Goal: Task Accomplishment & Management: Manage account settings

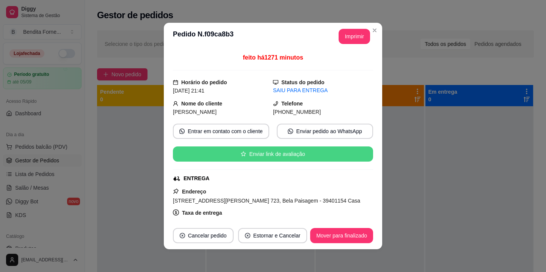
scroll to position [21, 0]
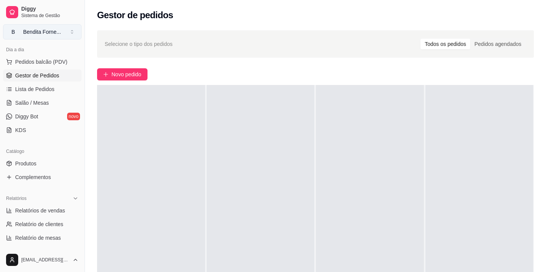
click at [43, 29] on div "Bendita Forne ..." at bounding box center [42, 32] width 38 height 8
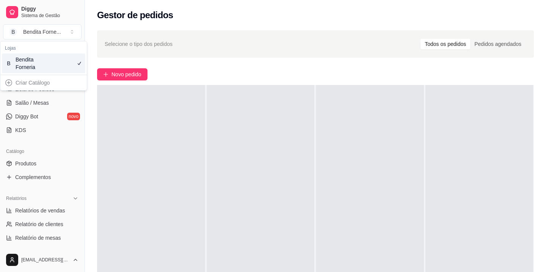
click at [31, 60] on div "Bendita Forneria" at bounding box center [33, 63] width 34 height 15
click at [29, 13] on span "Sistema de Gestão" at bounding box center [49, 16] width 57 height 6
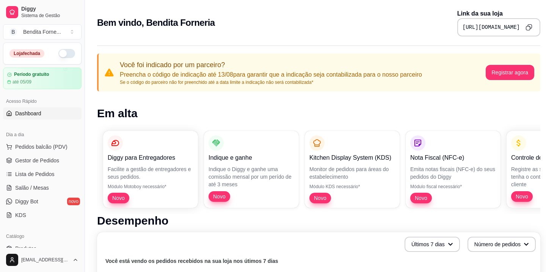
click at [62, 51] on button "button" at bounding box center [66, 53] width 17 height 9
click at [41, 112] on span "Dashboard" at bounding box center [28, 114] width 26 height 8
click at [41, 162] on span "Gestor de Pedidos" at bounding box center [37, 161] width 44 height 8
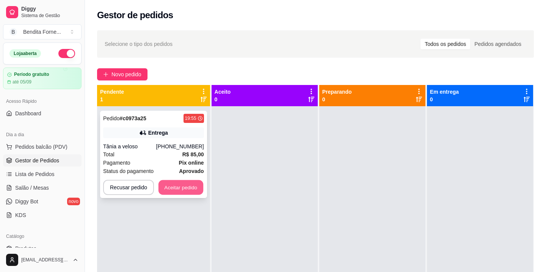
click at [191, 192] on button "Aceitar pedido" at bounding box center [181, 187] width 45 height 15
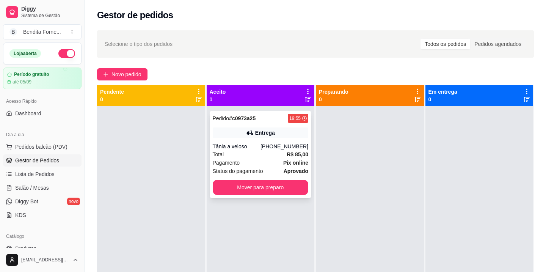
click at [261, 144] on div "Tânia a veloso" at bounding box center [237, 147] width 48 height 8
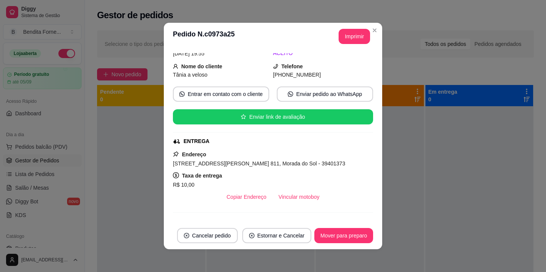
scroll to position [47, 0]
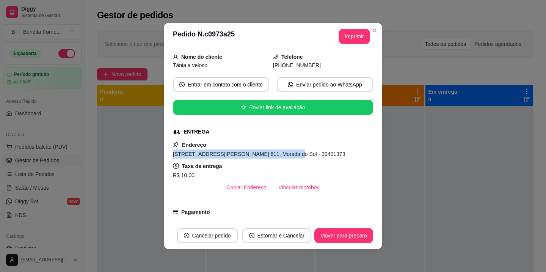
drag, startPoint x: 173, startPoint y: 155, endPoint x: 282, endPoint y: 153, distance: 108.5
click at [282, 153] on span "Rua Sebastião Santos, n. 811, Morada do Sol - 39401373" at bounding box center [259, 154] width 172 height 6
copy span "Rua Sebastião Santos, n. 811, Morada do Sol"
click at [344, 239] on button "Mover para preparo" at bounding box center [343, 235] width 57 height 15
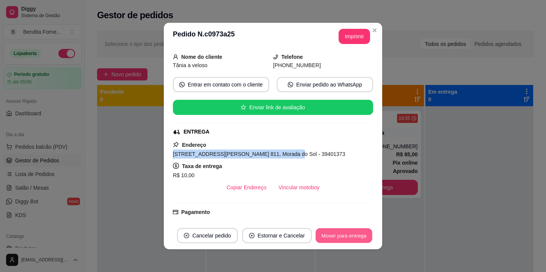
click at [344, 239] on button "Mover para entrega" at bounding box center [344, 235] width 57 height 15
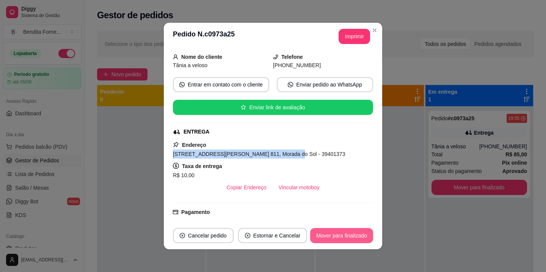
click at [344, 239] on button "Mover para finalizado" at bounding box center [341, 235] width 63 height 15
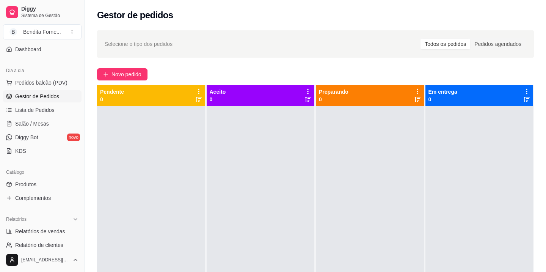
scroll to position [66, 0]
click at [30, 187] on link "Produtos" at bounding box center [42, 183] width 79 height 12
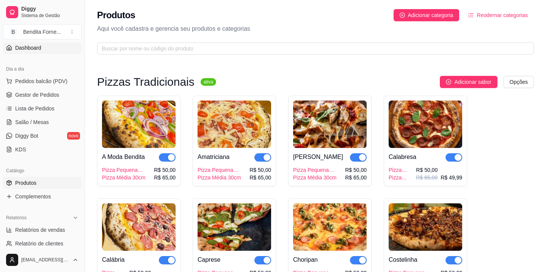
click at [30, 46] on span "Dashboard" at bounding box center [28, 48] width 26 height 8
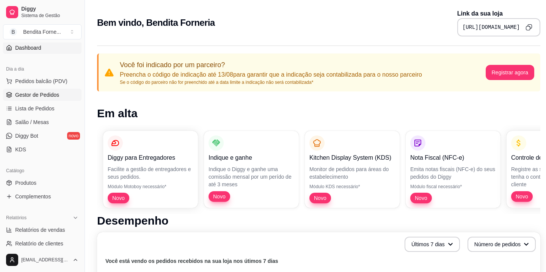
click at [38, 93] on span "Gestor de Pedidos" at bounding box center [37, 95] width 44 height 8
